Goal: Information Seeking & Learning: Learn about a topic

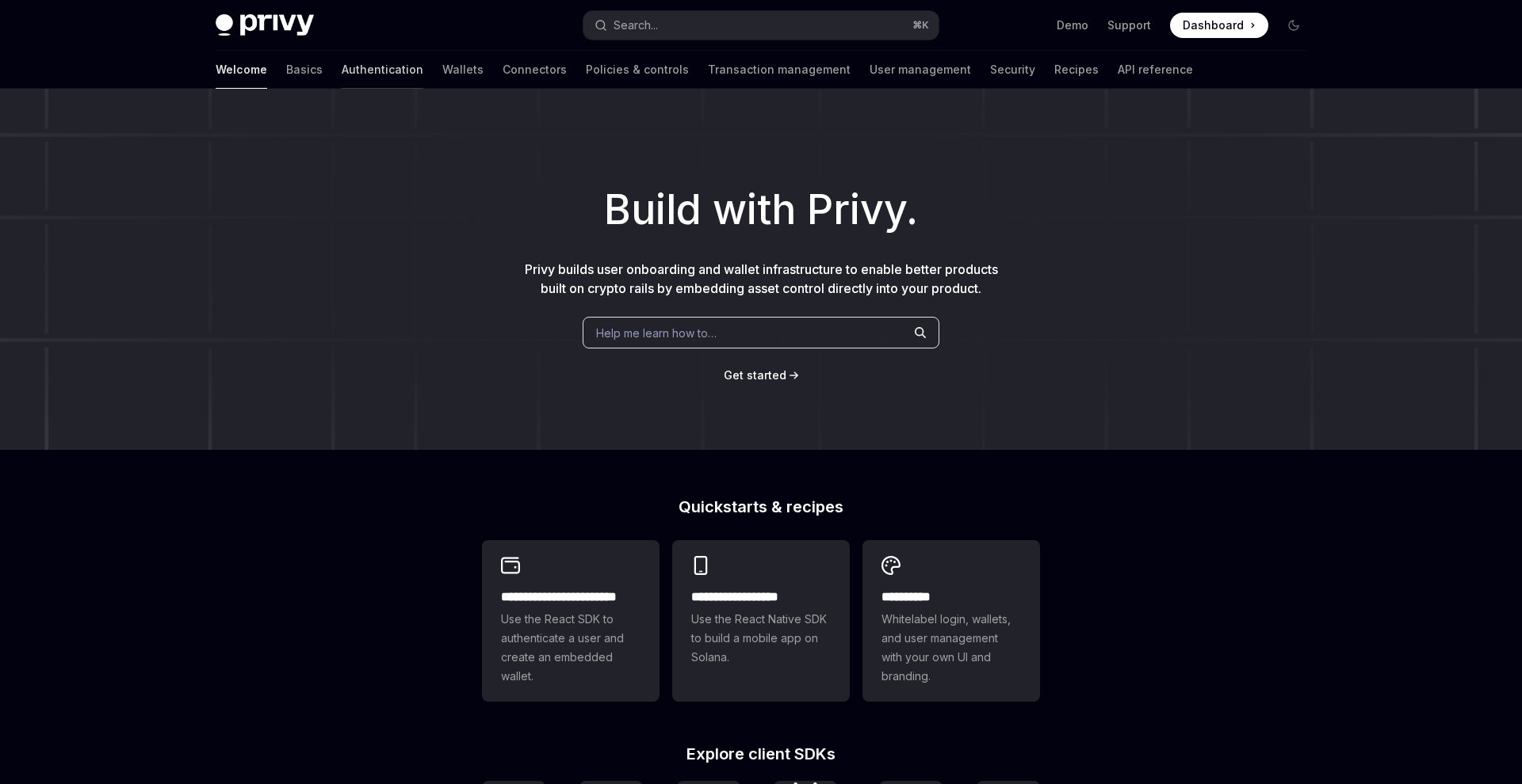
click at [341, 67] on link "Authentication" at bounding box center [382, 70] width 81 height 38
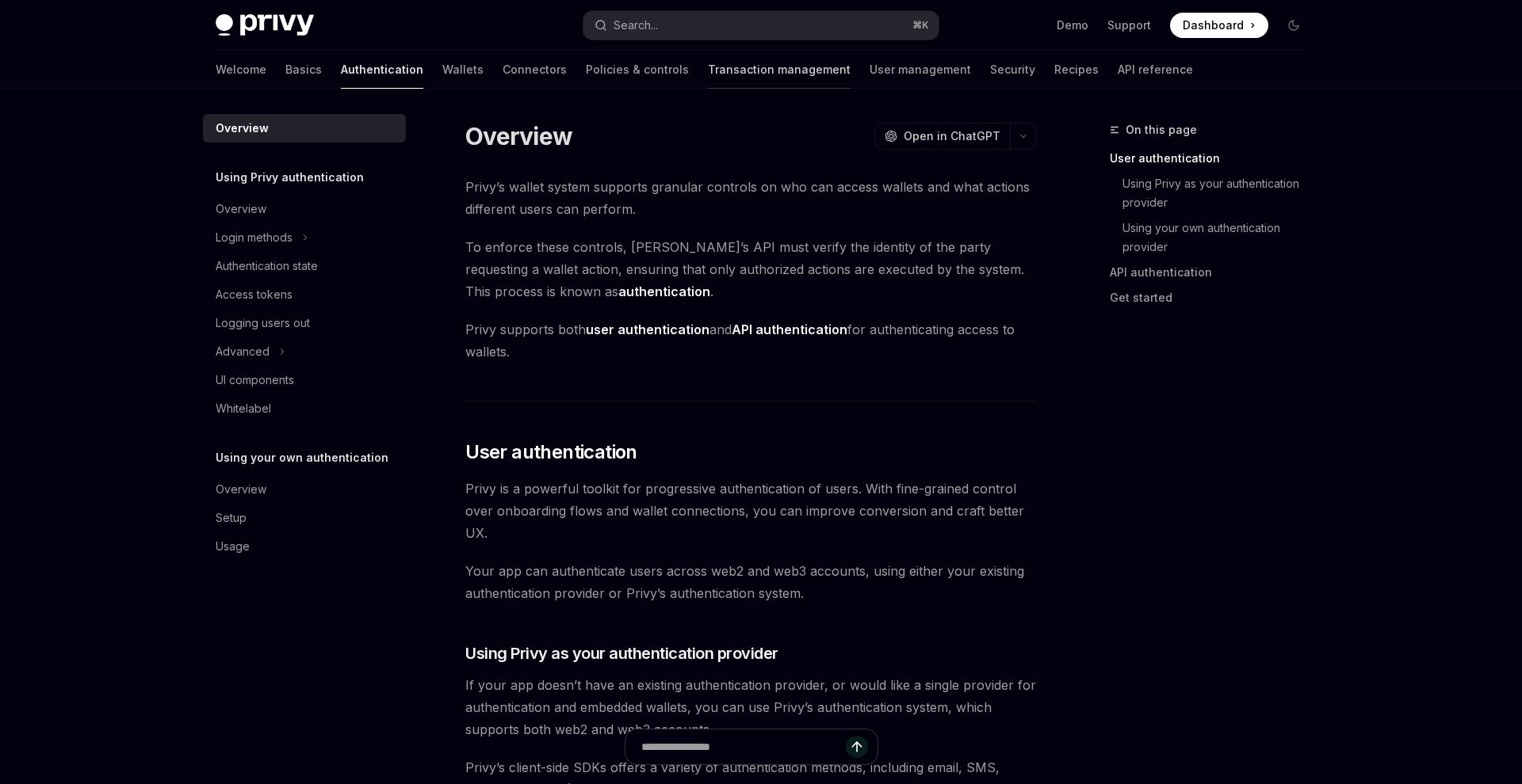
click at [708, 68] on link "Transaction management" at bounding box center [779, 70] width 143 height 38
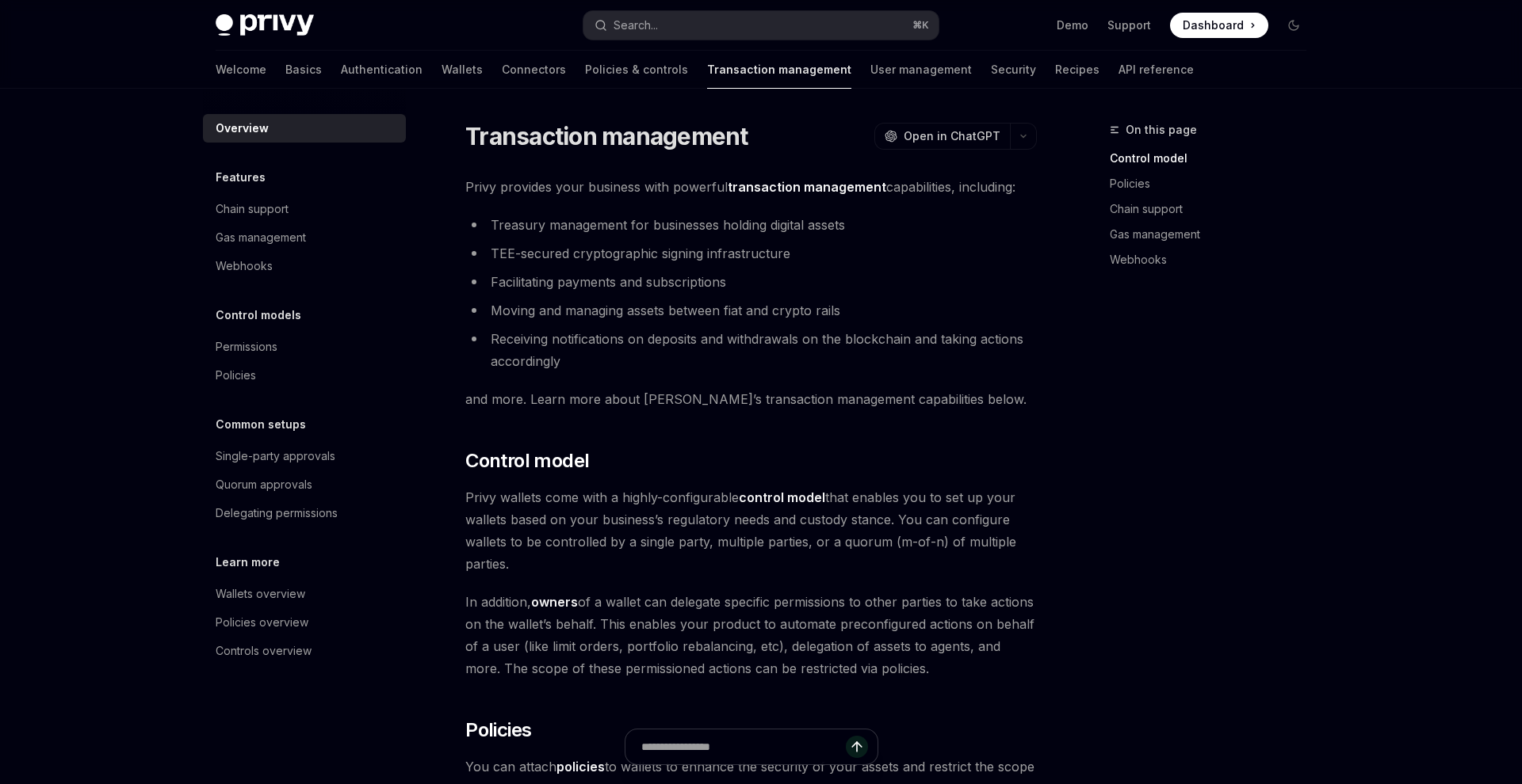
click at [885, 69] on div "Welcome Basics Authentication Wallets Connectors Policies & controls Transactio…" at bounding box center [705, 70] width 978 height 38
click at [891, 69] on div "Welcome Basics Authentication Wallets Connectors Policies & controls Transactio…" at bounding box center [705, 70] width 978 height 38
click at [991, 68] on link "Security" at bounding box center [1013, 70] width 45 height 38
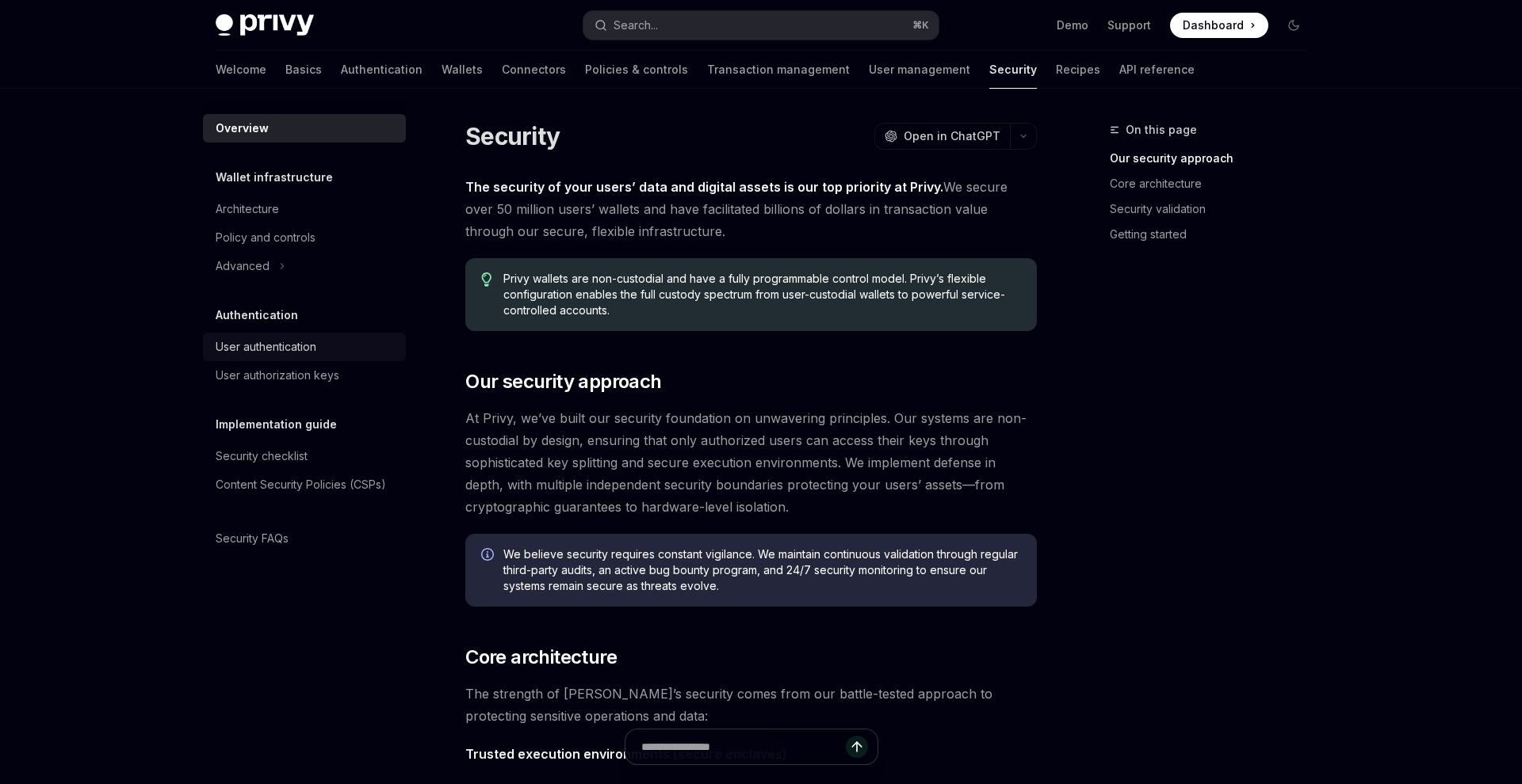
click at [267, 340] on div "User authentication" at bounding box center [266, 347] width 101 height 19
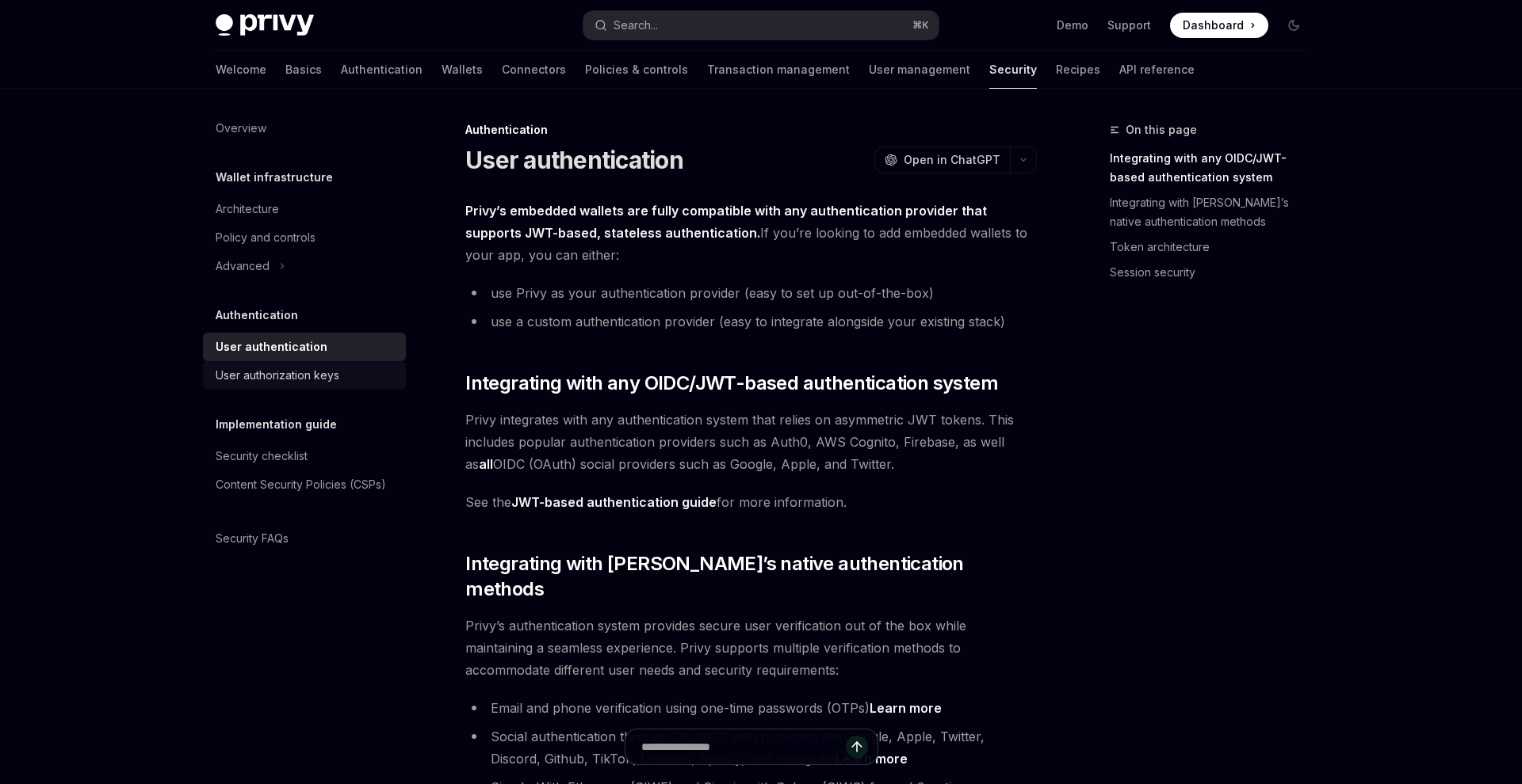
click at [265, 382] on div "User authorization keys" at bounding box center [278, 375] width 124 height 19
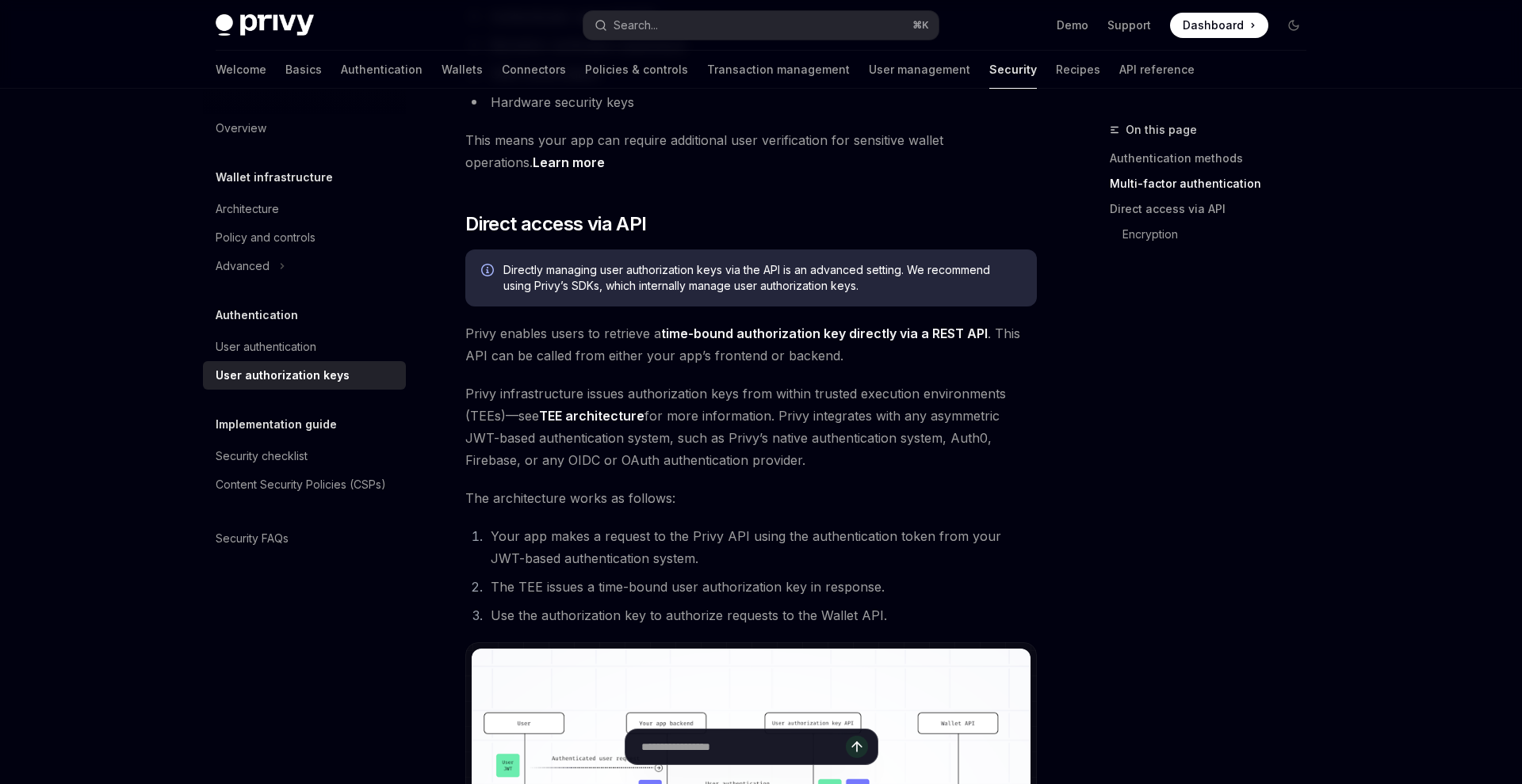
scroll to position [464, 0]
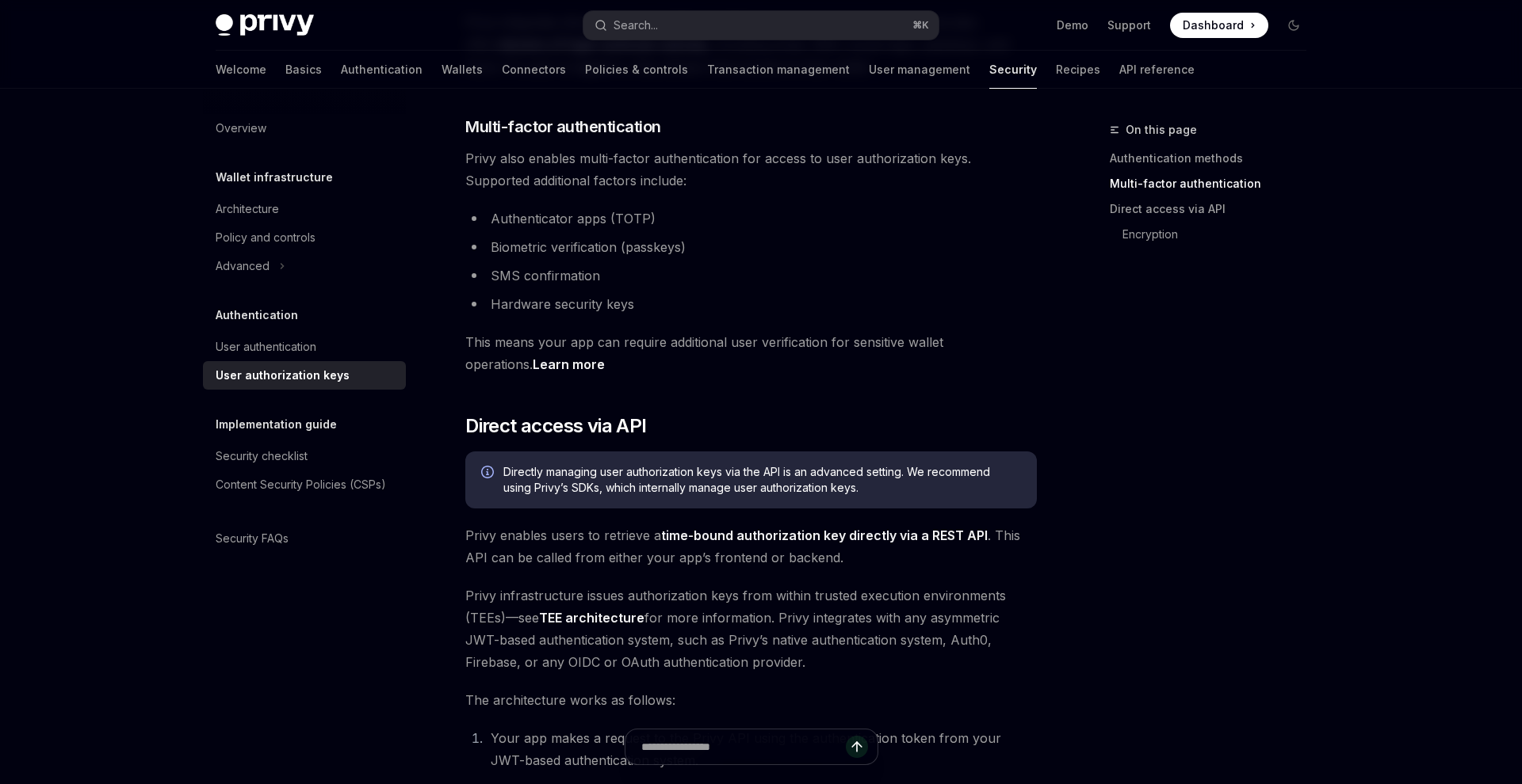
click at [272, 331] on div "Authentication User authentication User authorization keys" at bounding box center [304, 347] width 203 height 84
click at [272, 342] on div "User authentication" at bounding box center [266, 347] width 101 height 19
type textarea "*"
